Goal: Navigation & Orientation: Find specific page/section

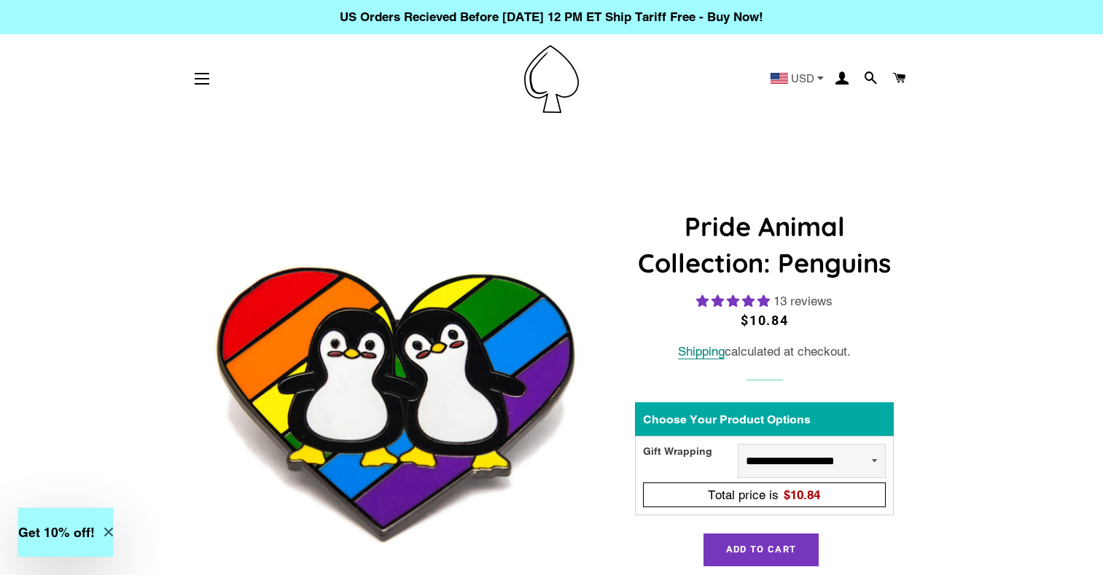
select select "**********"
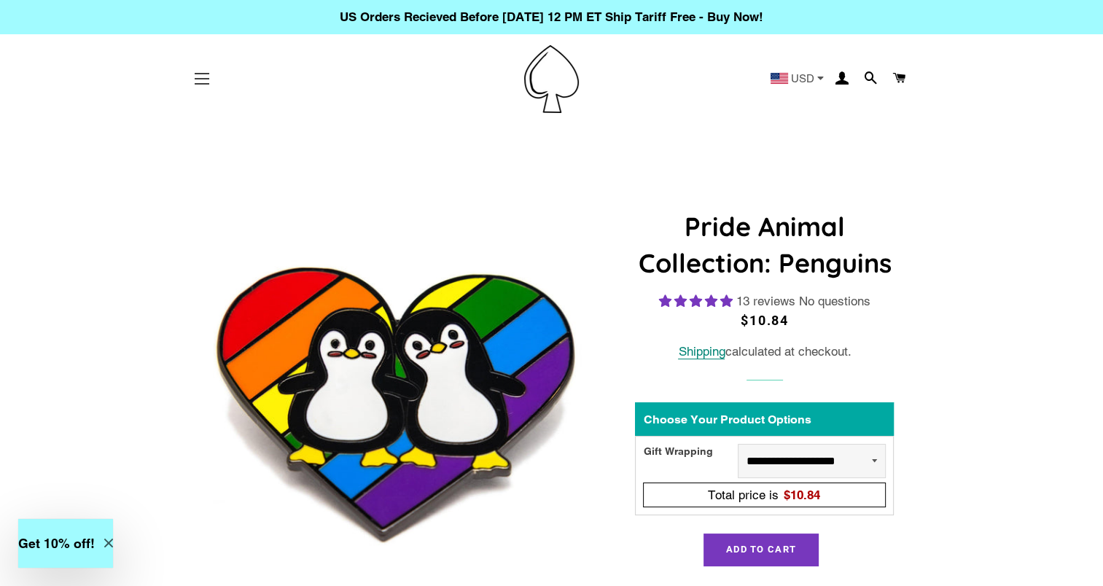
click at [199, 77] on button "Site navigation" at bounding box center [202, 79] width 36 height 36
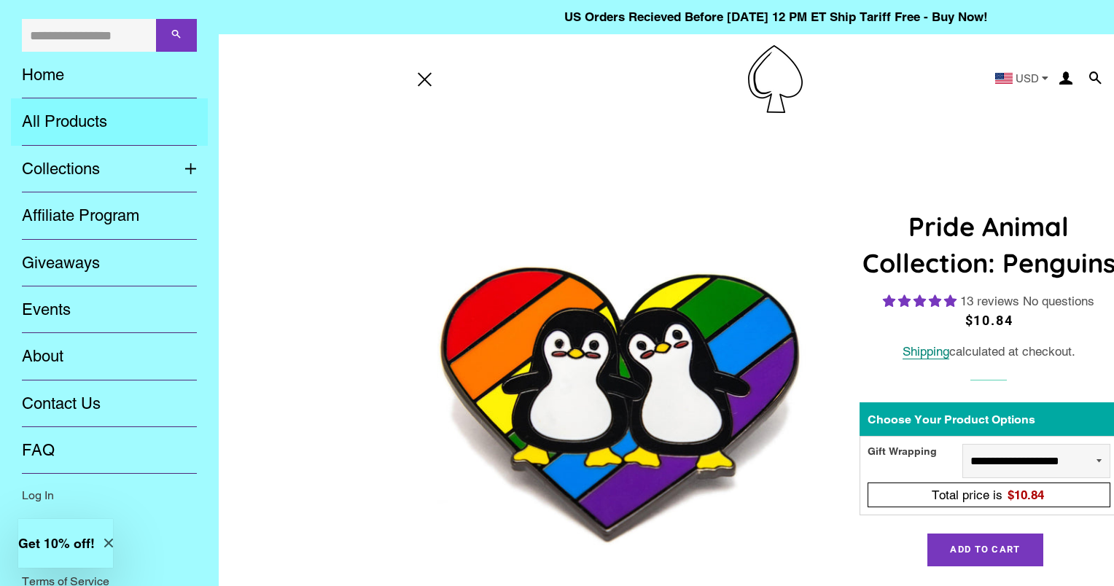
click at [40, 122] on link "All Products" at bounding box center [109, 121] width 197 height 47
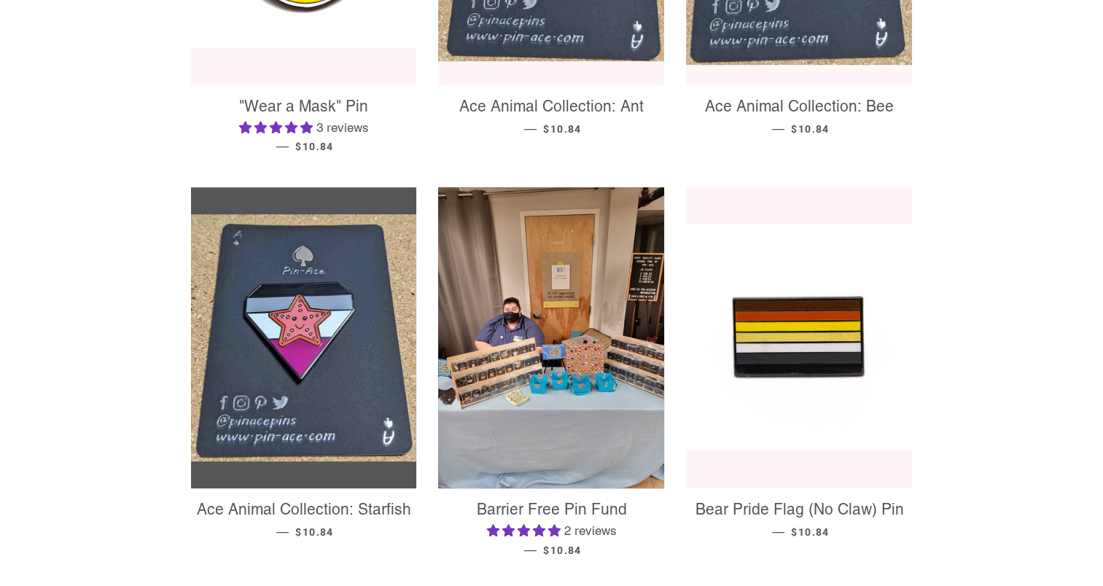
scroll to position [382, 0]
